Goal: Task Accomplishment & Management: Manage account settings

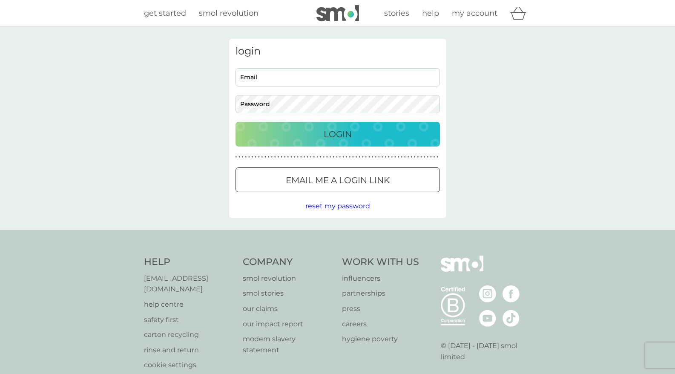
type input "[EMAIL_ADDRESS][DOMAIN_NAME]"
click at [367, 125] on button "Login" at bounding box center [338, 134] width 205 height 25
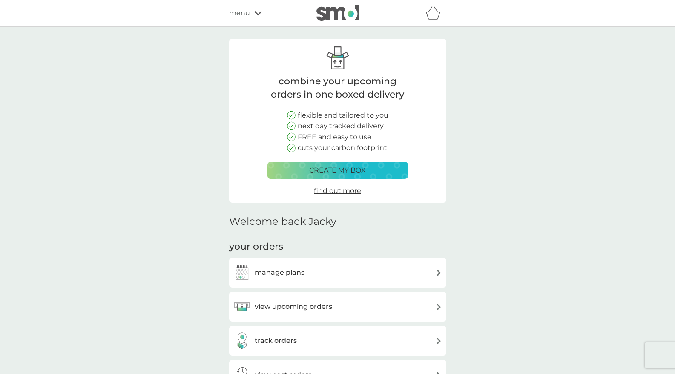
click at [291, 273] on h3 "manage plans" at bounding box center [280, 272] width 50 height 11
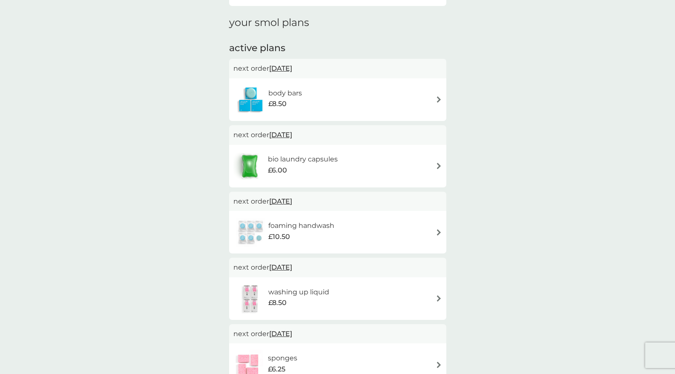
scroll to position [128, 0]
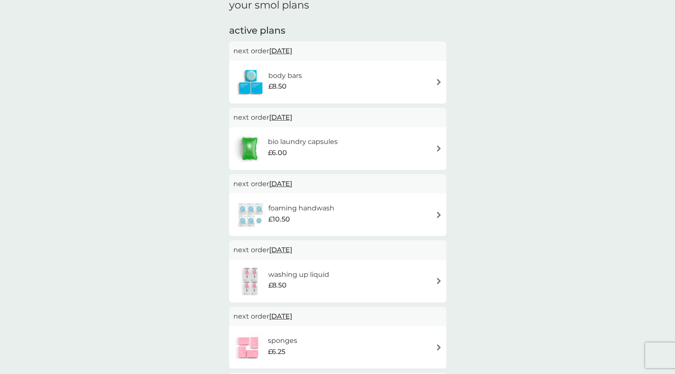
click at [293, 277] on h6 "washing up liquid" at bounding box center [298, 274] width 61 height 11
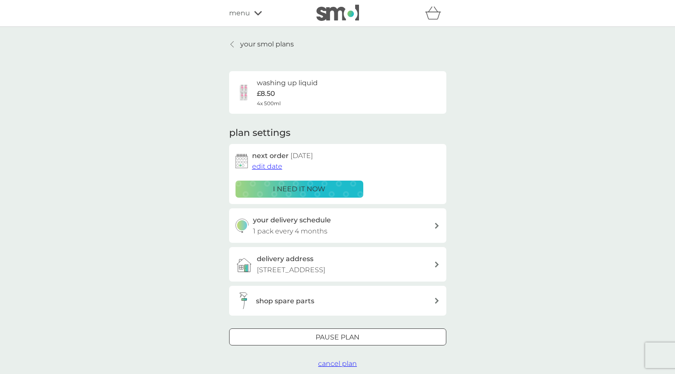
click at [291, 190] on p "i need it now" at bounding box center [299, 189] width 52 height 11
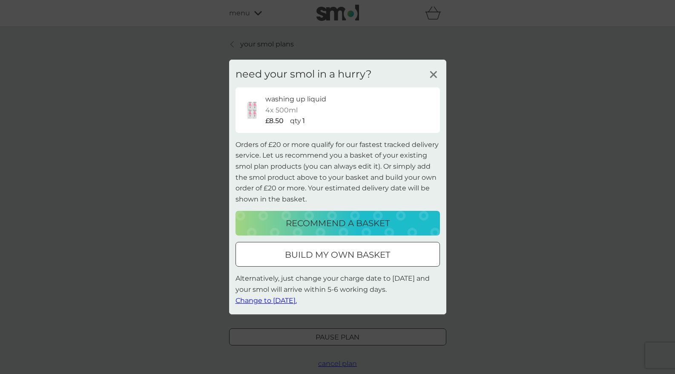
drag, startPoint x: 438, startPoint y: 68, endPoint x: 407, endPoint y: 63, distance: 30.8
click at [438, 68] on icon at bounding box center [433, 74] width 13 height 13
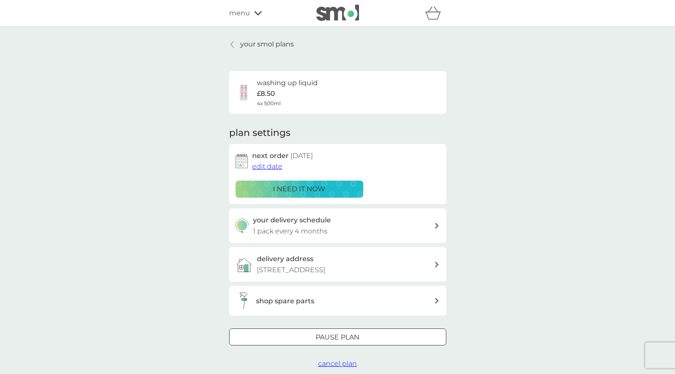
click at [268, 166] on span "edit date" at bounding box center [267, 166] width 30 height 8
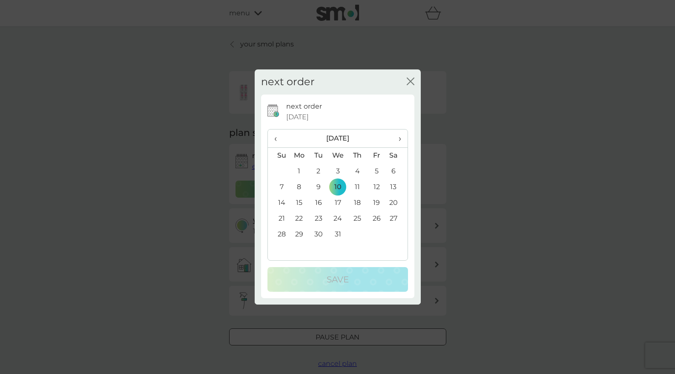
click at [274, 135] on th "‹" at bounding box center [279, 139] width 22 height 18
click at [299, 204] on td "13" at bounding box center [300, 203] width 20 height 16
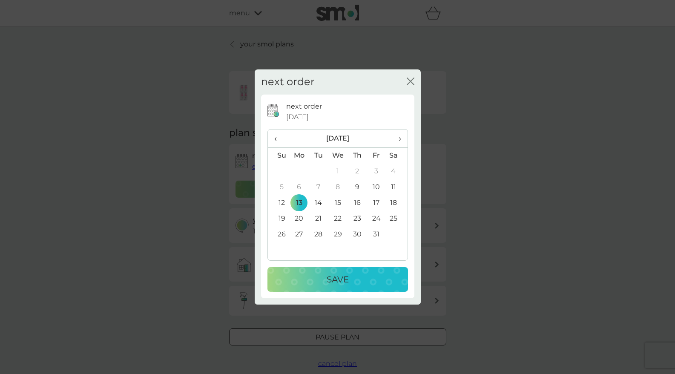
click at [308, 285] on div "Save" at bounding box center [338, 280] width 124 height 14
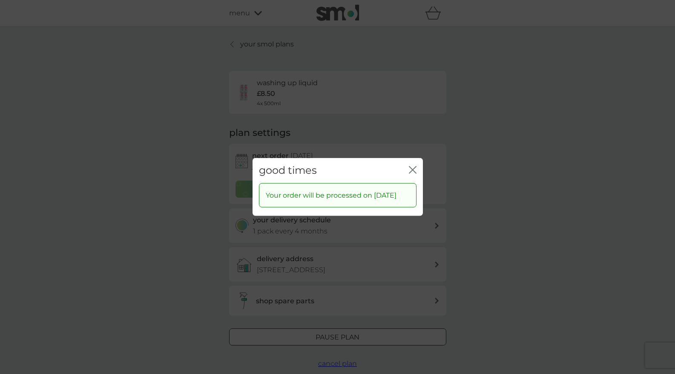
drag, startPoint x: 417, startPoint y: 163, endPoint x: 413, endPoint y: 158, distance: 6.1
click at [416, 163] on div "good times close" at bounding box center [338, 170] width 170 height 25
